Goal: Task Accomplishment & Management: Use online tool/utility

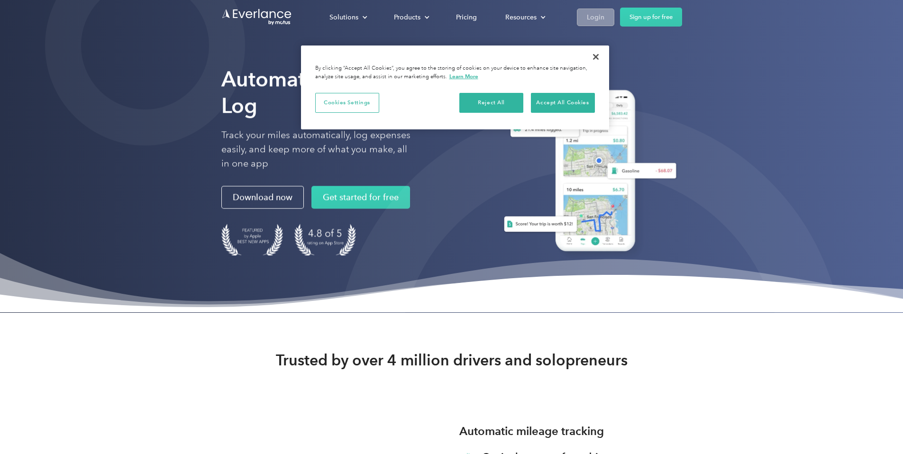
click at [604, 22] on div "Login" at bounding box center [596, 17] width 18 height 12
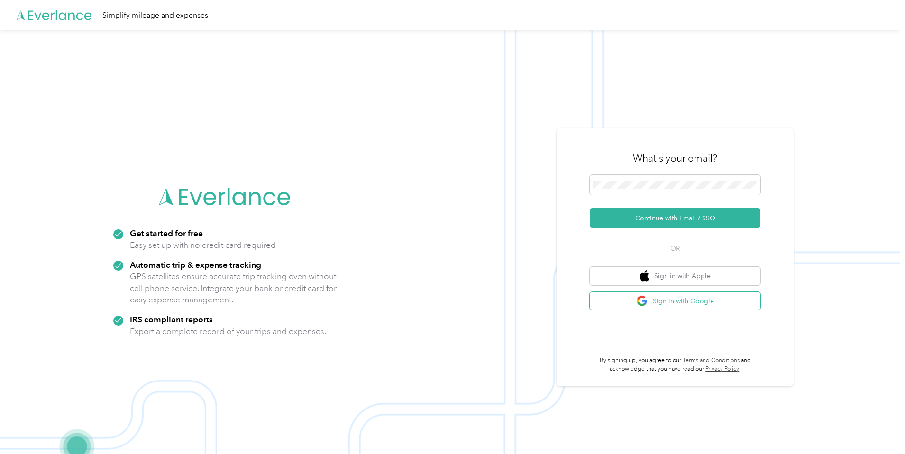
click at [722, 302] on button "Sign in with Google" at bounding box center [675, 301] width 171 height 18
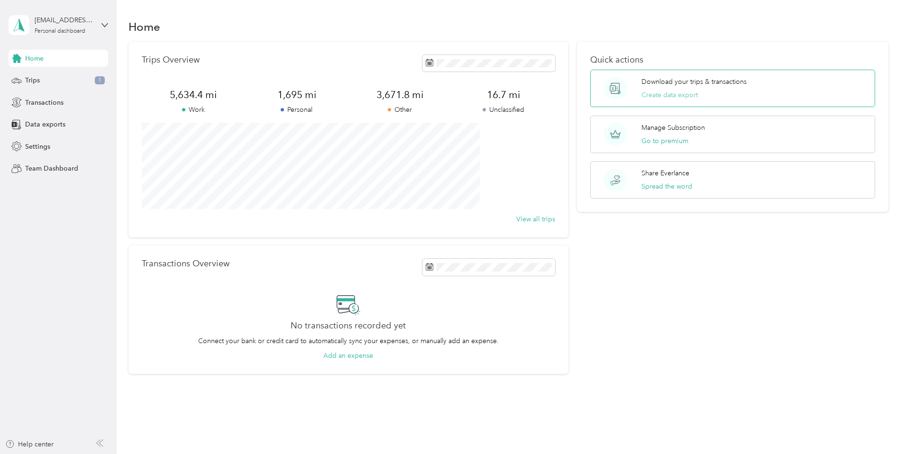
click at [654, 94] on button "Create data export" at bounding box center [669, 95] width 56 height 10
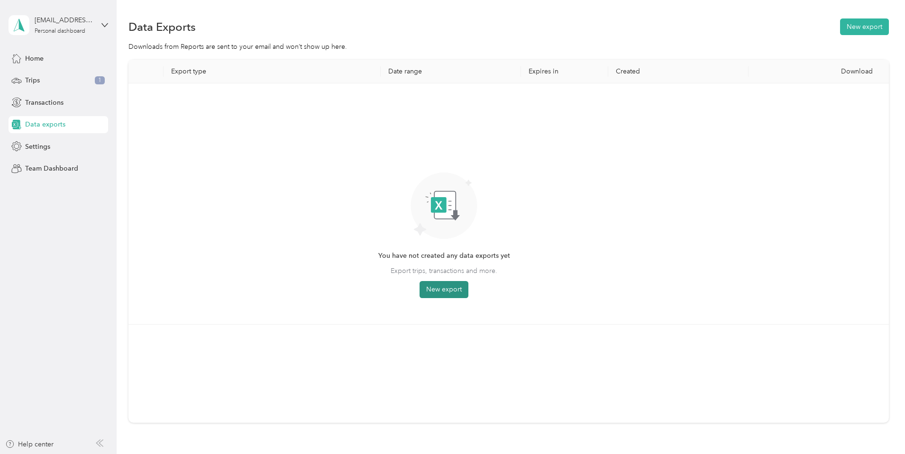
click at [468, 288] on button "New export" at bounding box center [444, 289] width 49 height 17
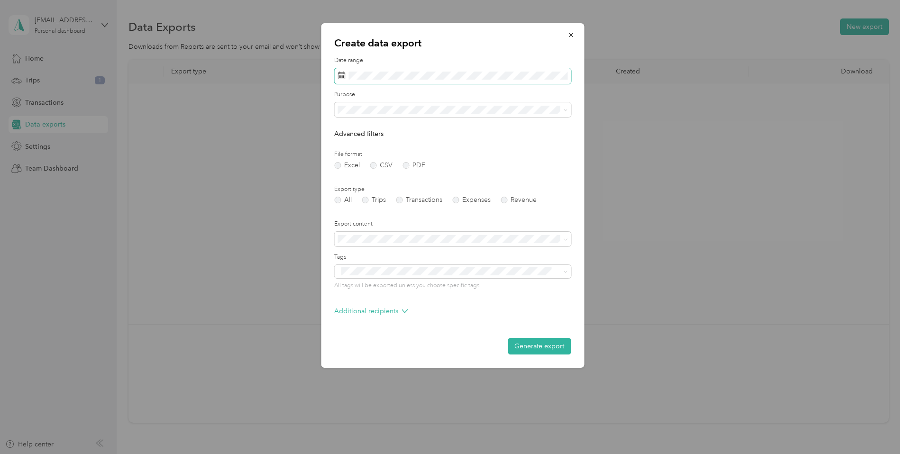
click at [343, 76] on icon at bounding box center [342, 76] width 8 height 8
click at [351, 131] on icon at bounding box center [350, 130] width 9 height 9
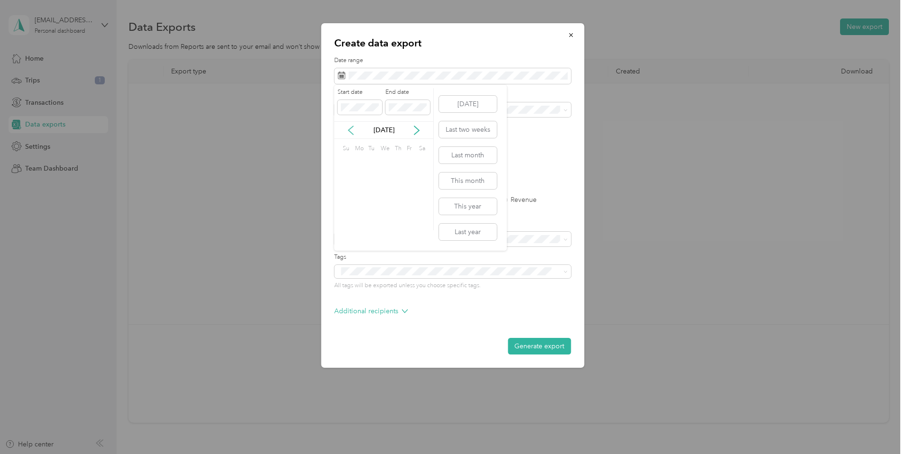
click at [351, 131] on icon at bounding box center [350, 130] width 9 height 9
click at [382, 162] on div "1" at bounding box center [384, 163] width 12 height 12
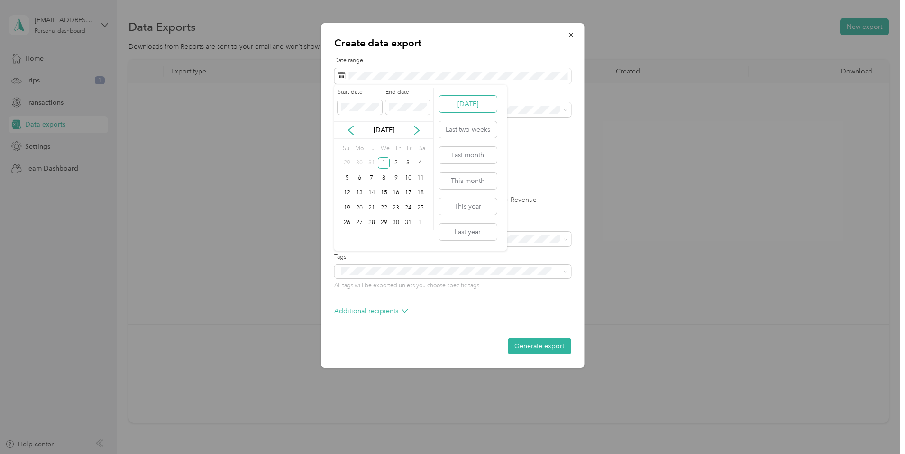
click at [458, 106] on button "Today" at bounding box center [468, 104] width 58 height 17
click at [475, 206] on button "This year" at bounding box center [468, 206] width 58 height 17
click at [375, 166] on label "CSV" at bounding box center [381, 165] width 23 height 7
click at [489, 212] on form "Date range Purpose Advanced filters File format Excel CSV PDF Export type All T…" at bounding box center [452, 205] width 237 height 298
click at [560, 271] on span at bounding box center [564, 271] width 8 height 7
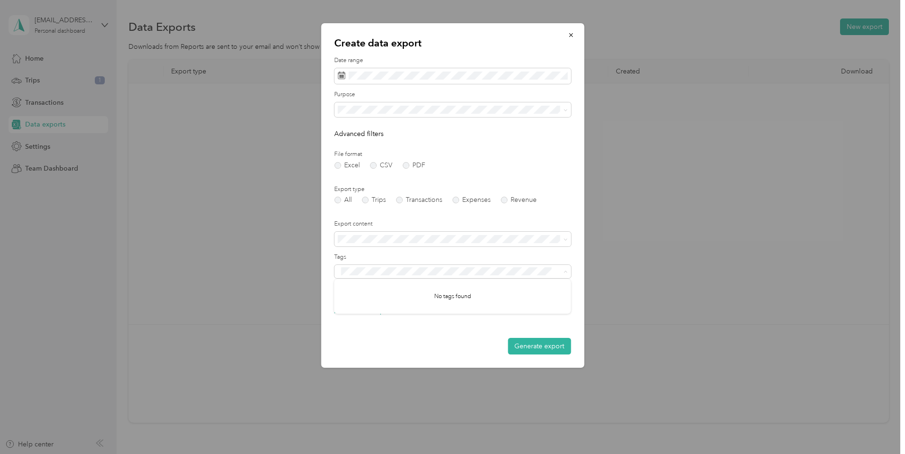
click at [528, 180] on form "Date range Purpose Advanced filters File format Excel CSV PDF Export type All T…" at bounding box center [452, 205] width 237 height 298
click at [568, 114] on span at bounding box center [452, 109] width 237 height 15
click at [566, 111] on icon at bounding box center [565, 110] width 4 height 4
click at [422, 172] on div "Doordash" at bounding box center [452, 176] width 223 height 10
click at [400, 312] on p "Additional recipients" at bounding box center [370, 311] width 73 height 10
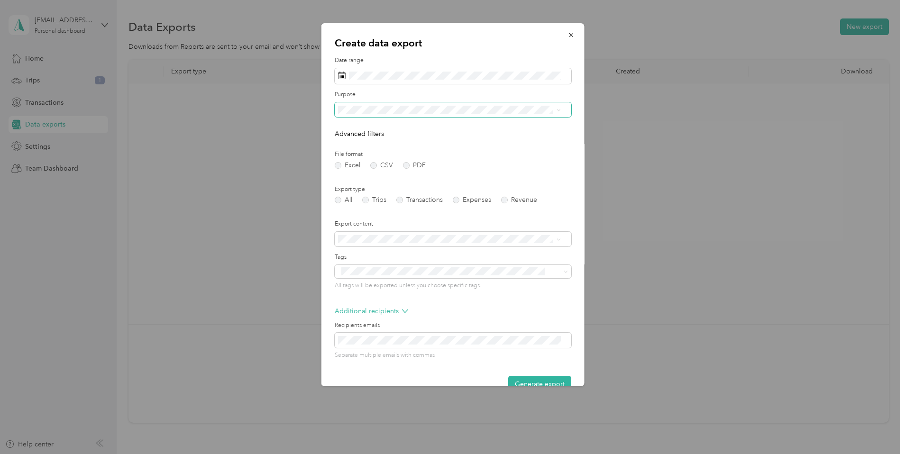
click at [468, 311] on div "Additional recipients" at bounding box center [452, 313] width 237 height 15
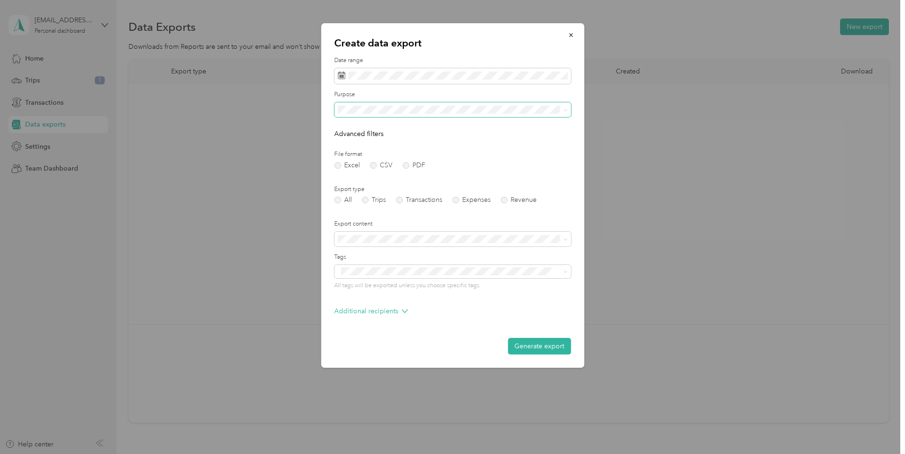
click at [408, 311] on div "Additional recipients" at bounding box center [452, 313] width 237 height 15
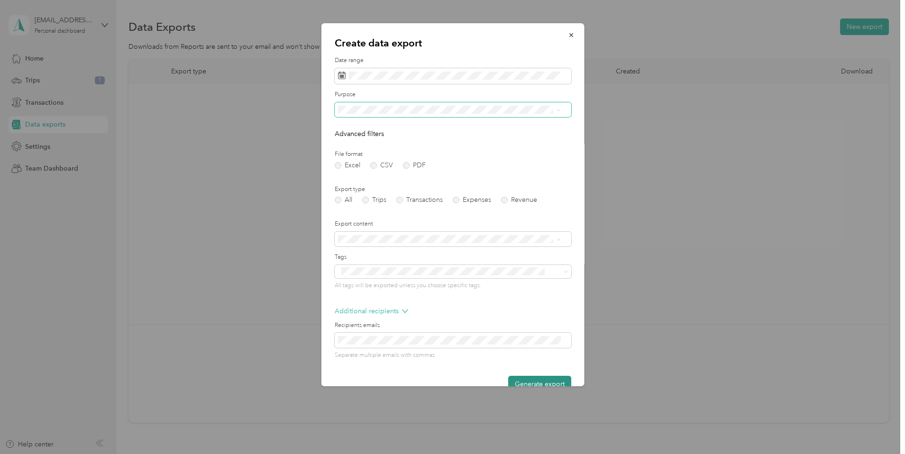
click at [519, 380] on button "Generate export" at bounding box center [539, 384] width 63 height 17
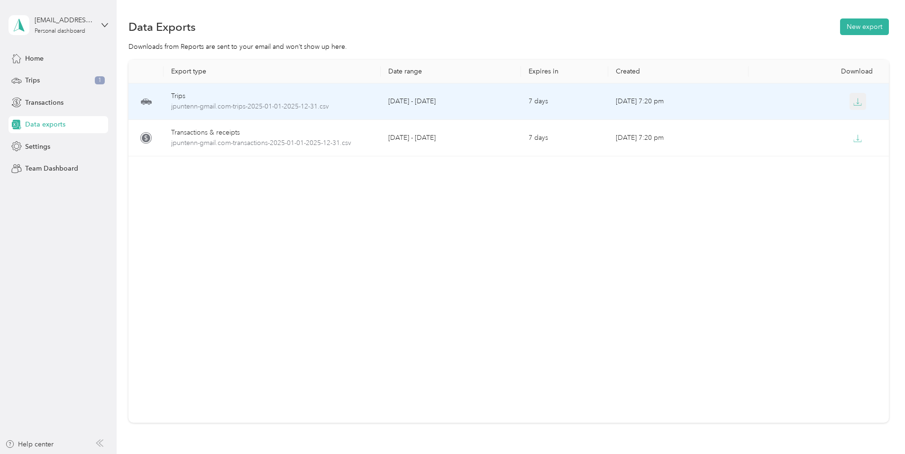
click at [857, 101] on icon "button" at bounding box center [858, 101] width 3 height 6
